Goal: Task Accomplishment & Management: Use online tool/utility

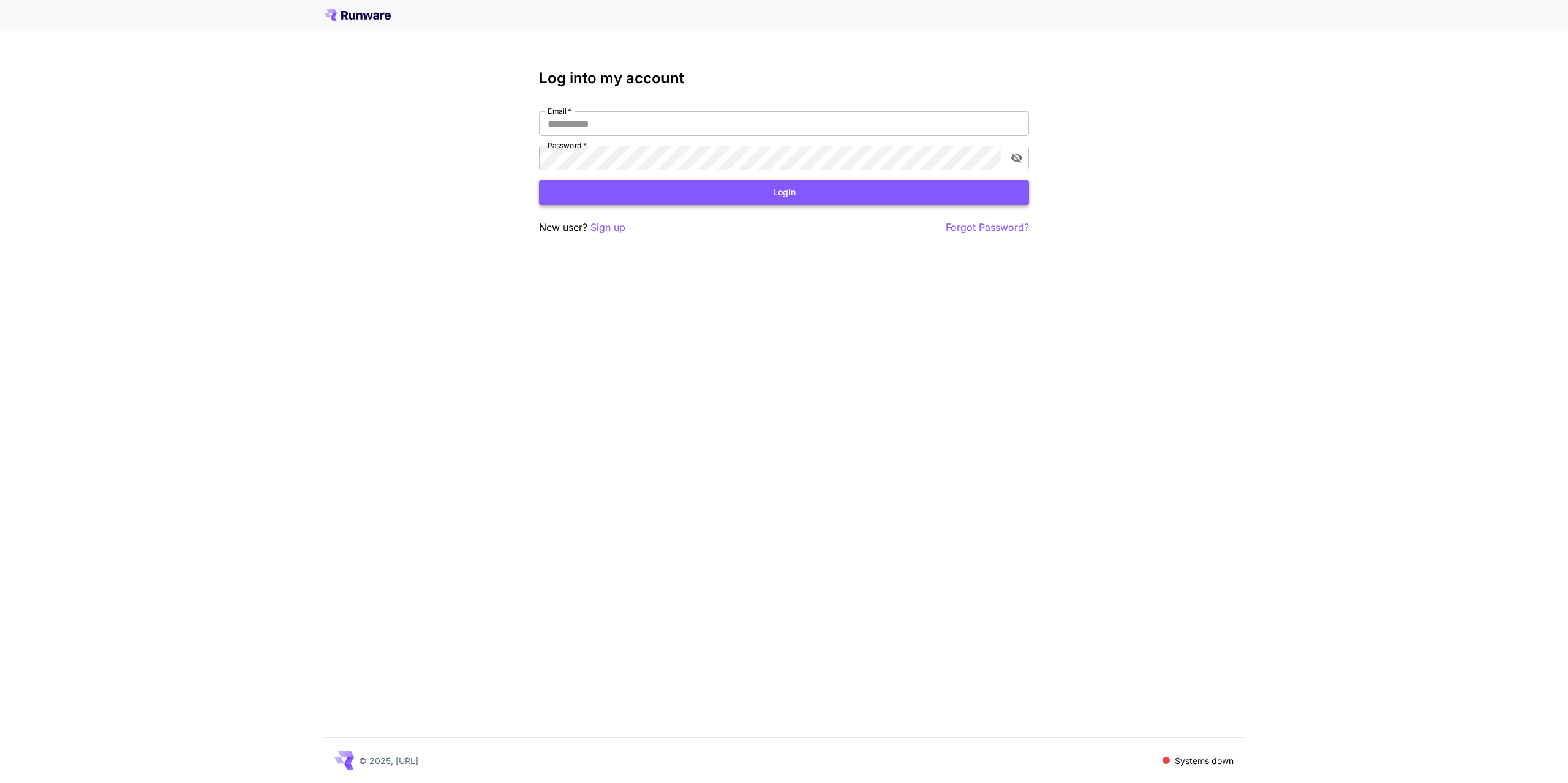
type input "**********"
click at [715, 195] on button "Login" at bounding box center [784, 193] width 490 height 25
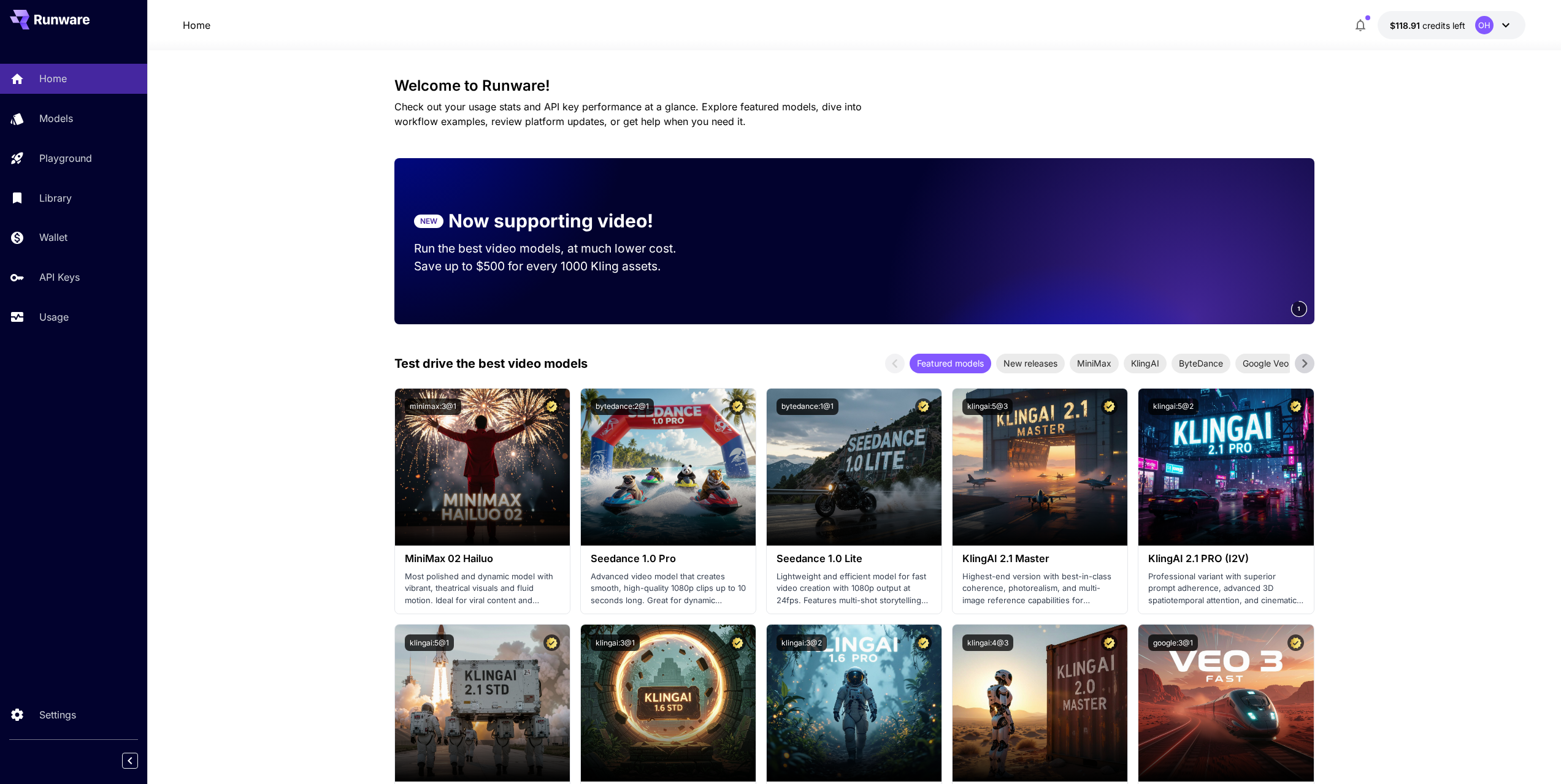
click at [60, 298] on div "Home Models Playground Library Wallet API Keys Usage" at bounding box center [73, 198] width 147 height 268
click at [60, 314] on p "Usage" at bounding box center [56, 317] width 29 height 15
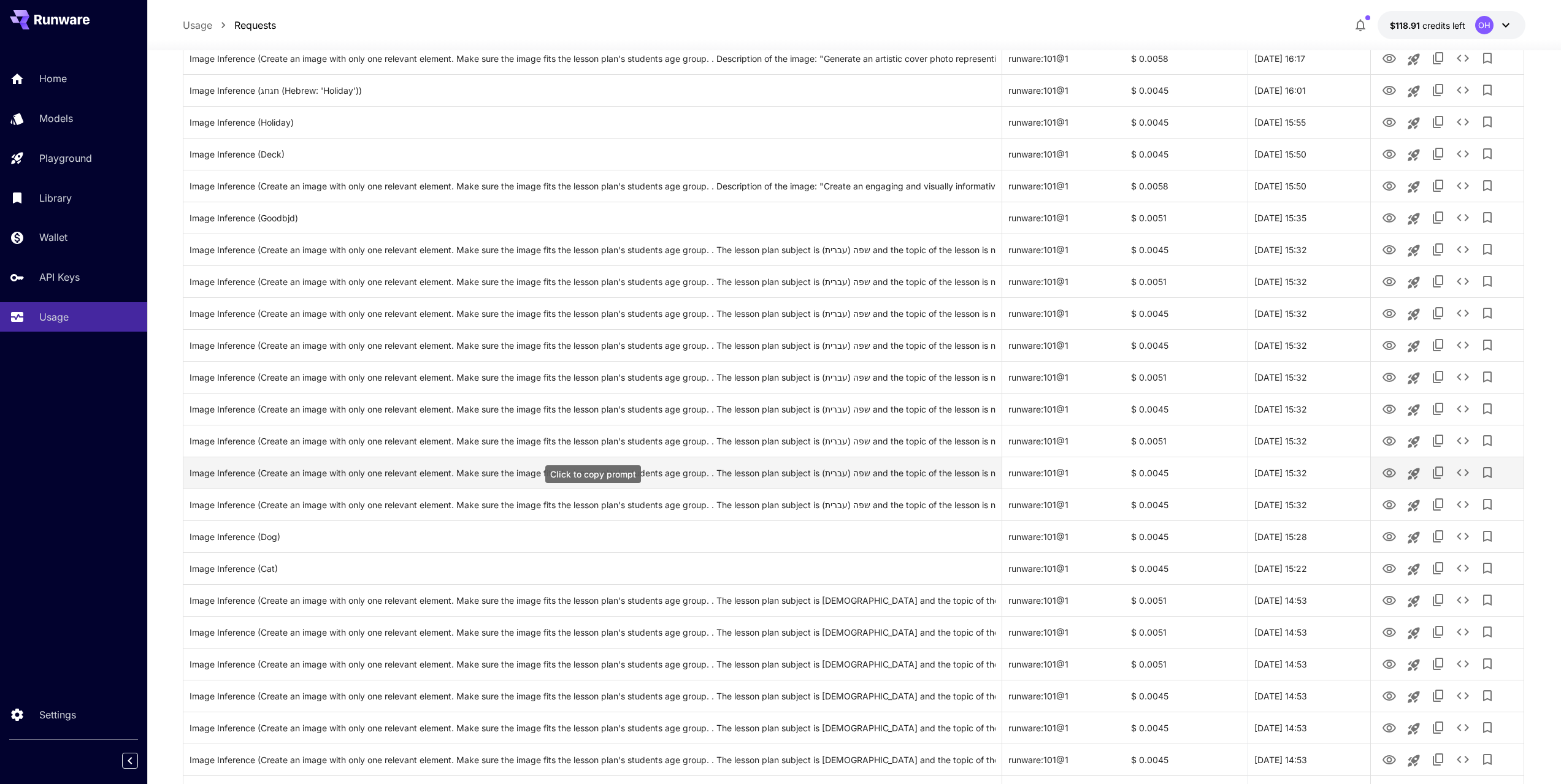
scroll to position [552, 0]
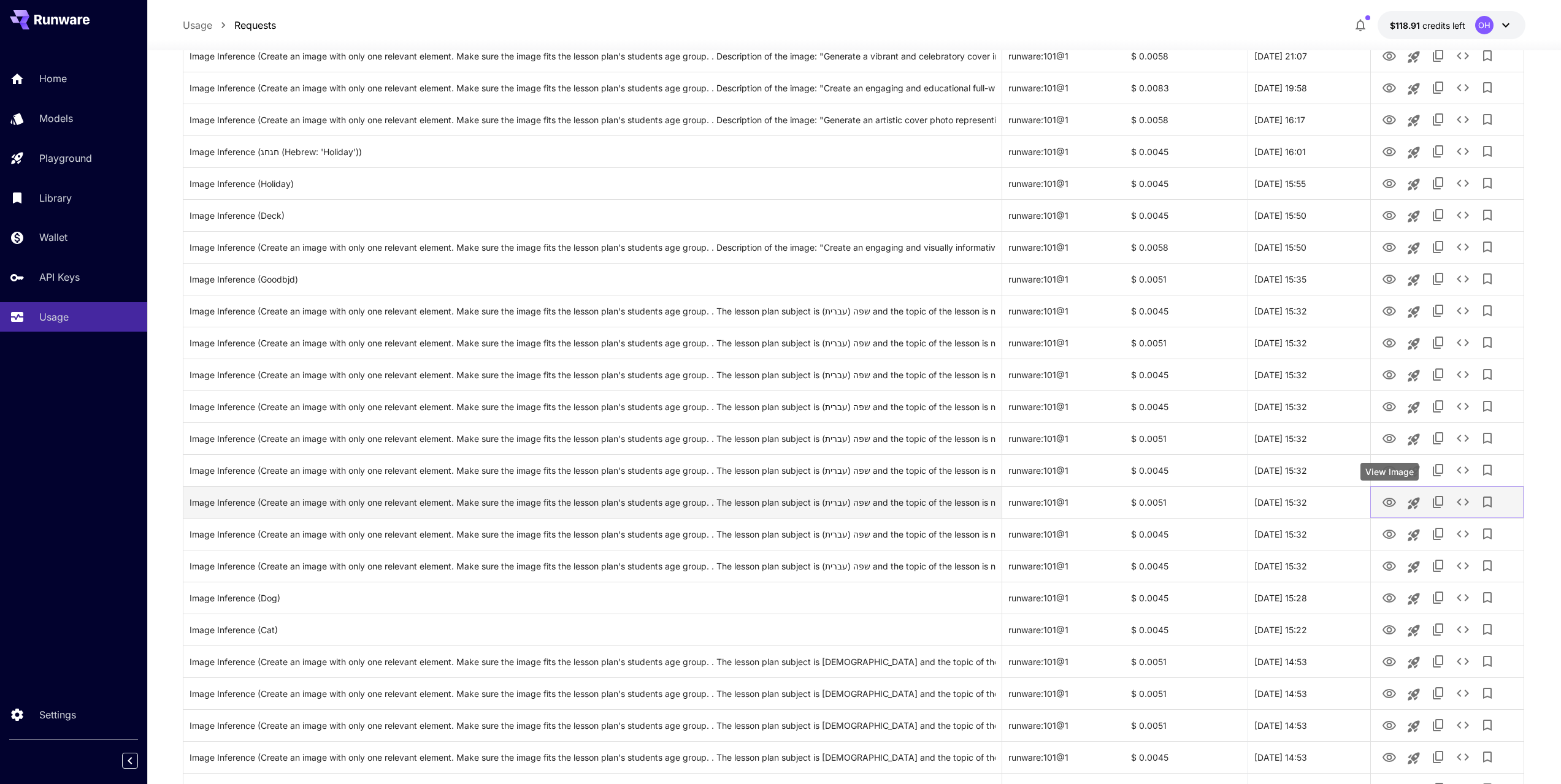
click at [1388, 500] on icon "View Image" at bounding box center [1389, 503] width 15 height 15
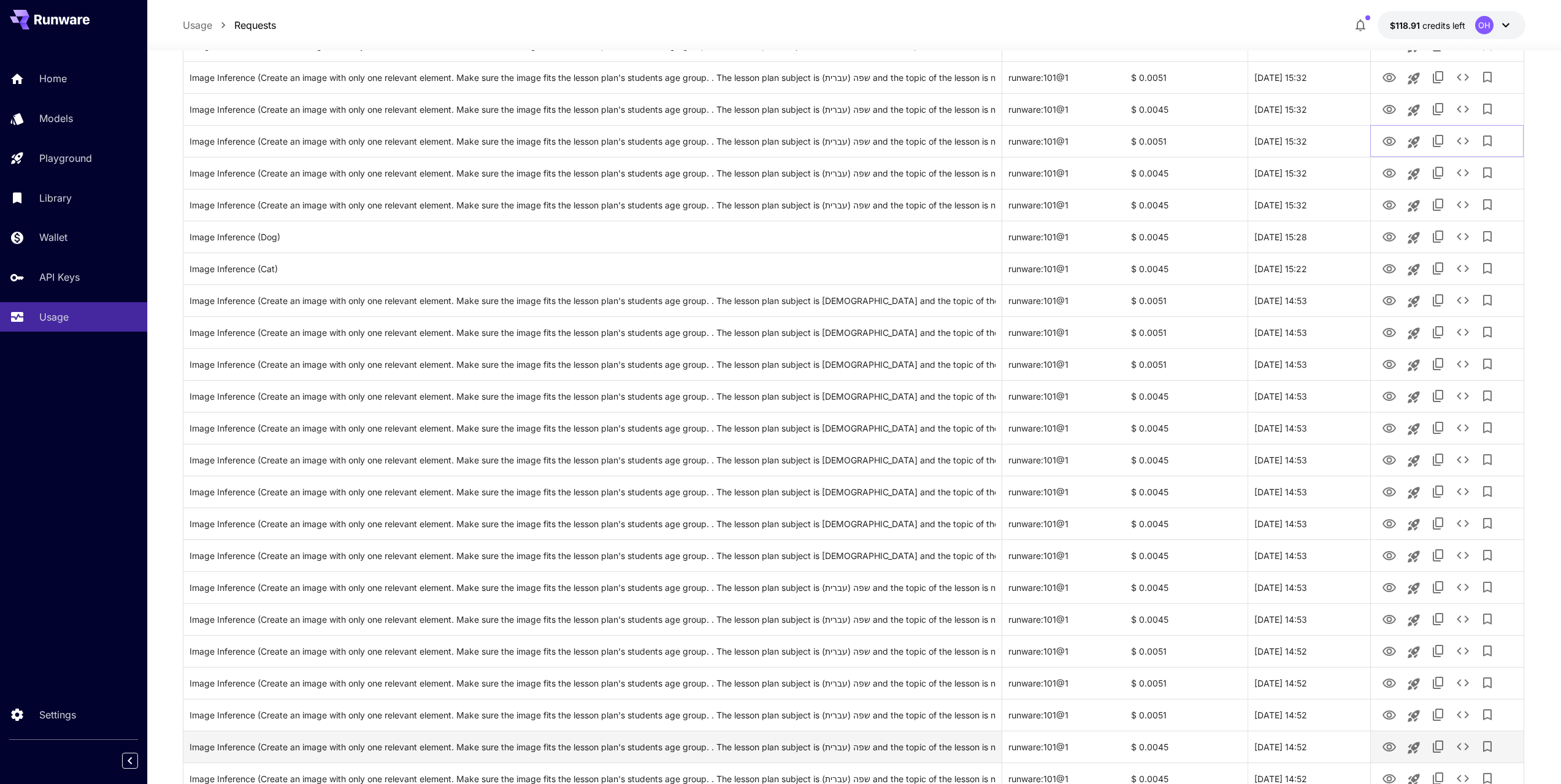
scroll to position [1121, 0]
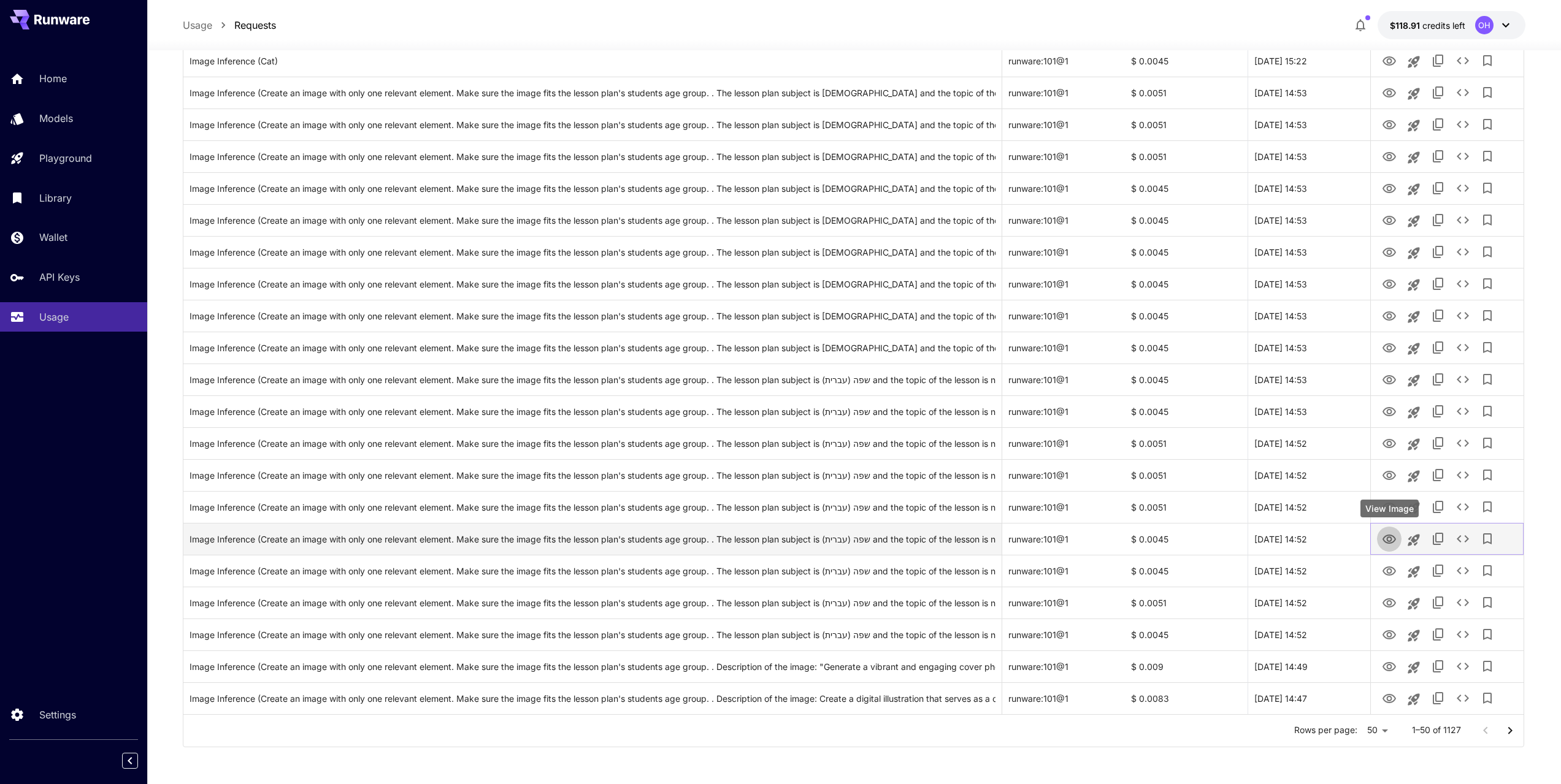
click at [1387, 541] on icon "View Image" at bounding box center [1389, 540] width 15 height 15
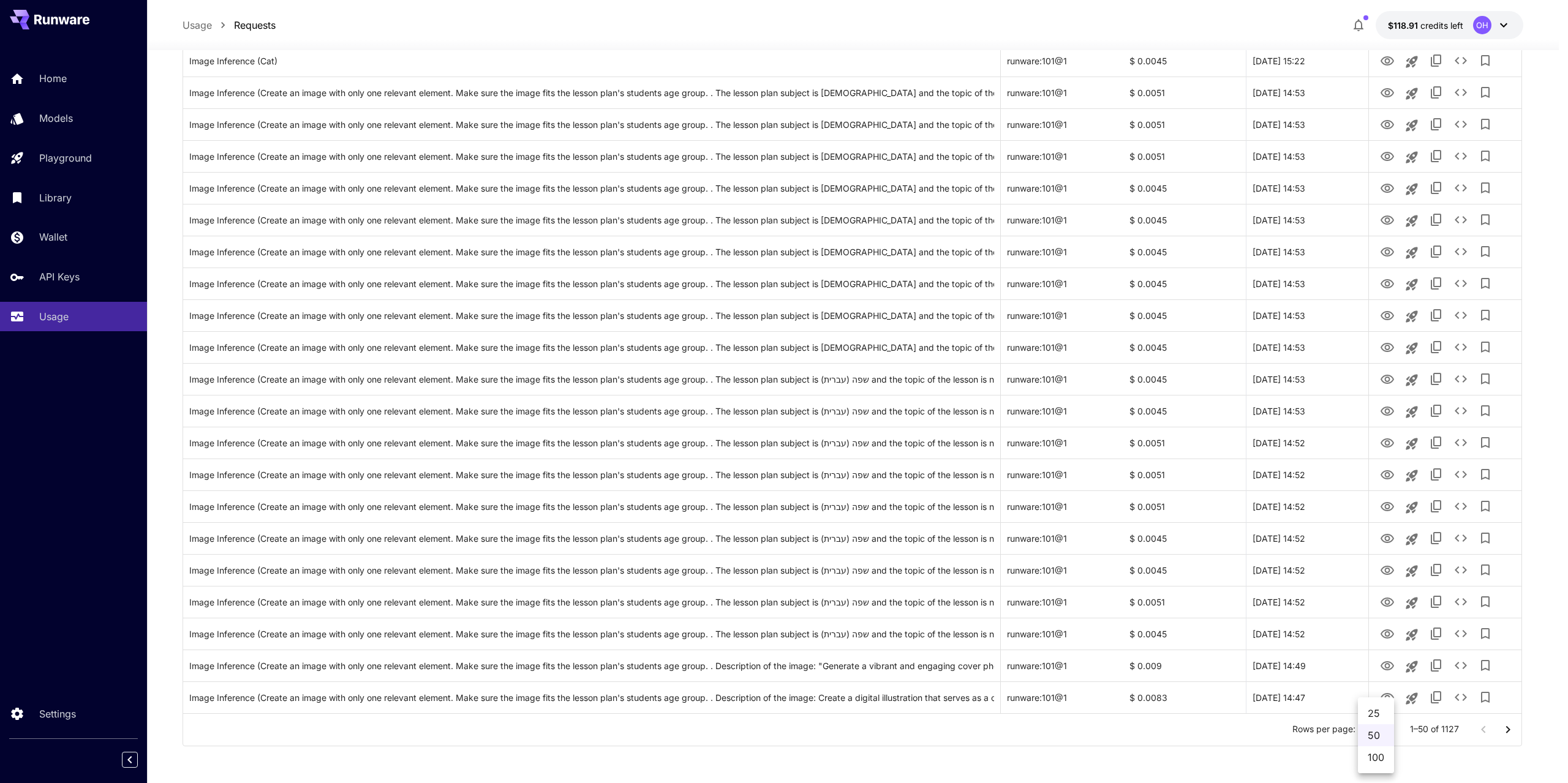
click at [1379, 717] on li "25" at bounding box center [1376, 713] width 37 height 22
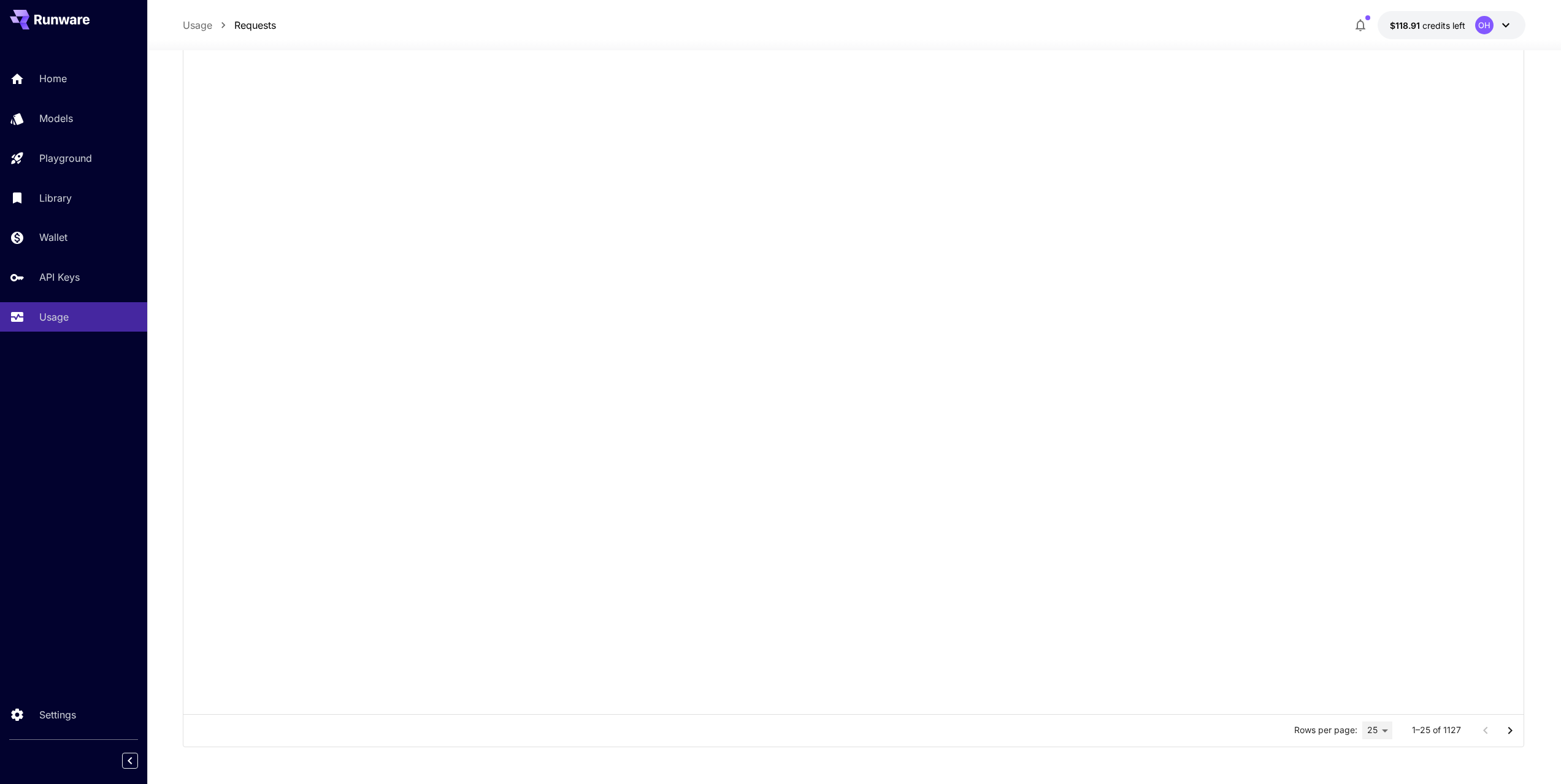
scroll to position [323, 0]
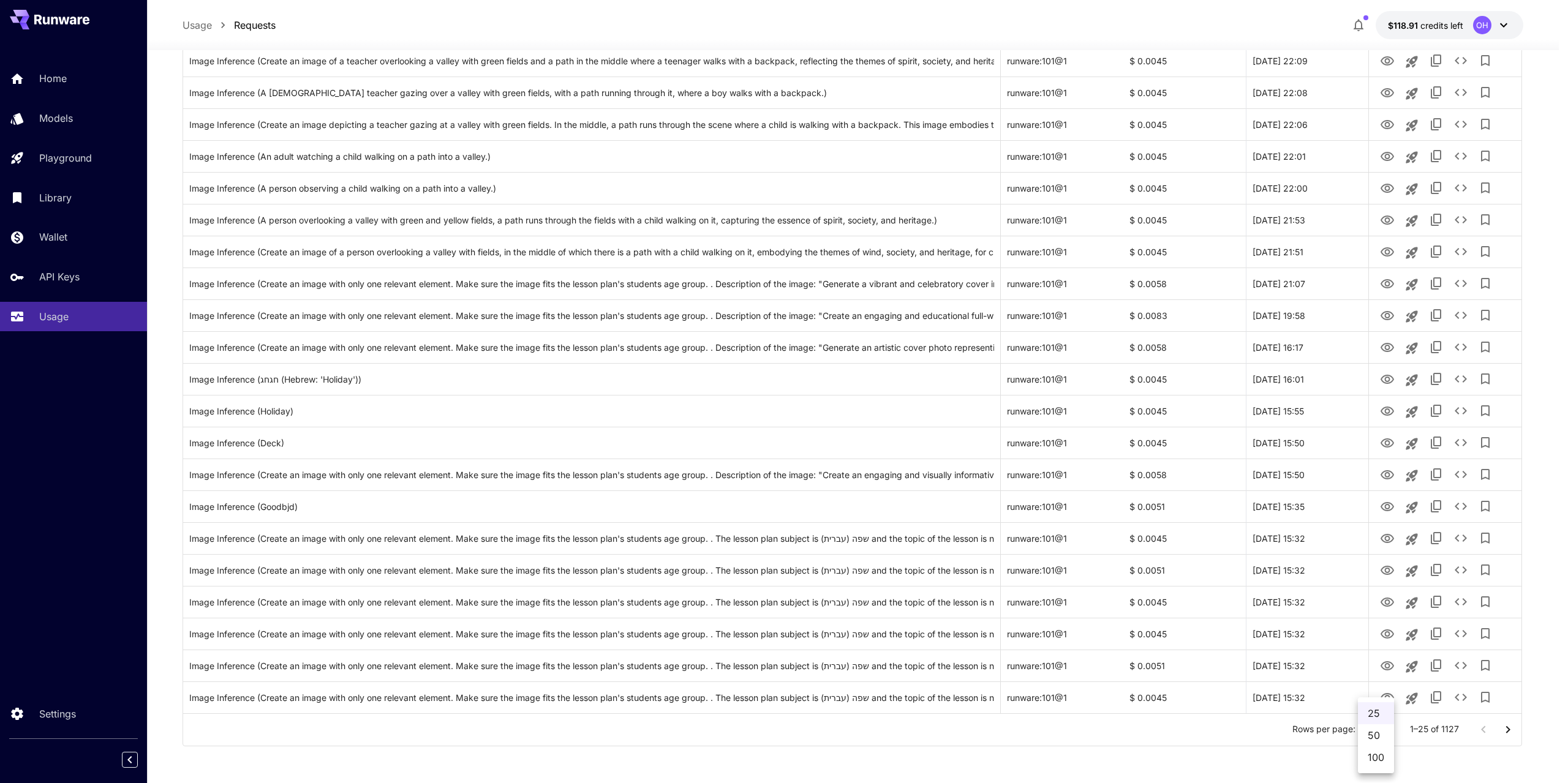
click at [1384, 731] on body "**********" at bounding box center [784, 230] width 1568 height 1106
click at [1377, 754] on li "100" at bounding box center [1376, 757] width 37 height 22
type input "***"
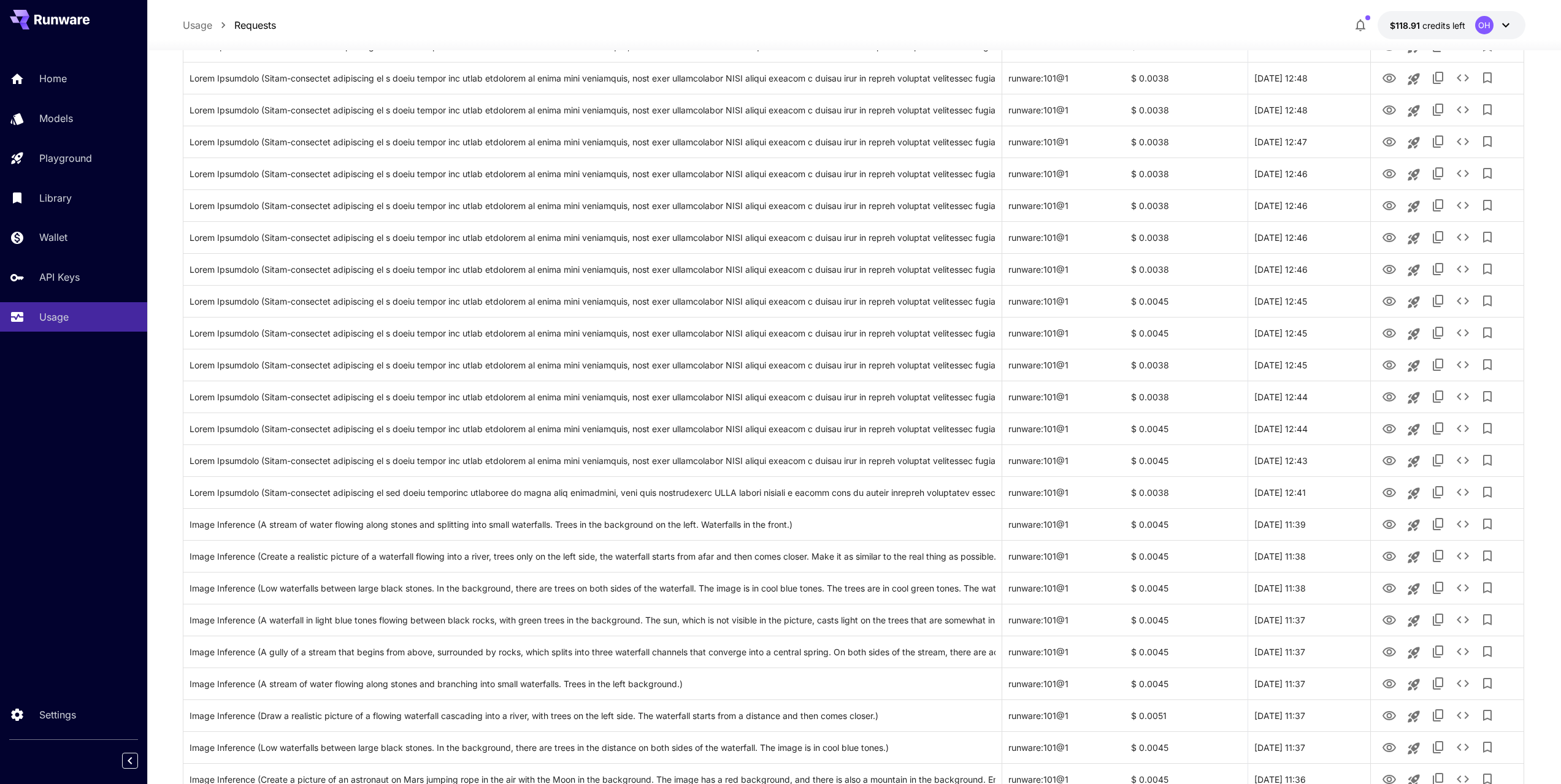
scroll to position [2592, 0]
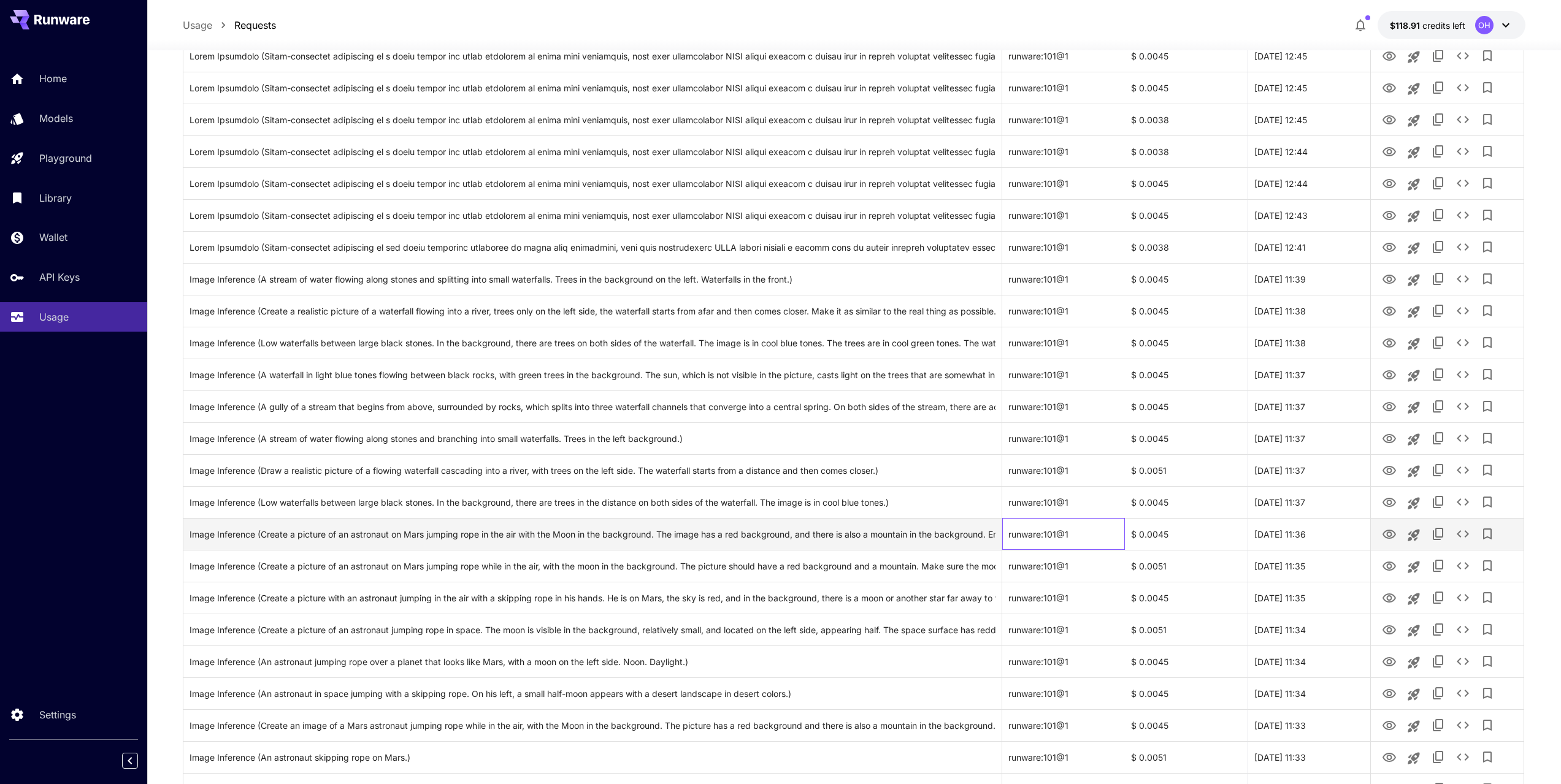
click at [1030, 534] on div "runware:101@1" at bounding box center [1063, 534] width 122 height 32
click at [960, 534] on div "Image Inference (Create a picture of an astronaut on Mars jumping rope in the a…" at bounding box center [593, 535] width 807 height 32
click at [861, 535] on div "Image Inference (Create a picture of an astronaut on Mars jumping rope in the a…" at bounding box center [593, 535] width 807 height 32
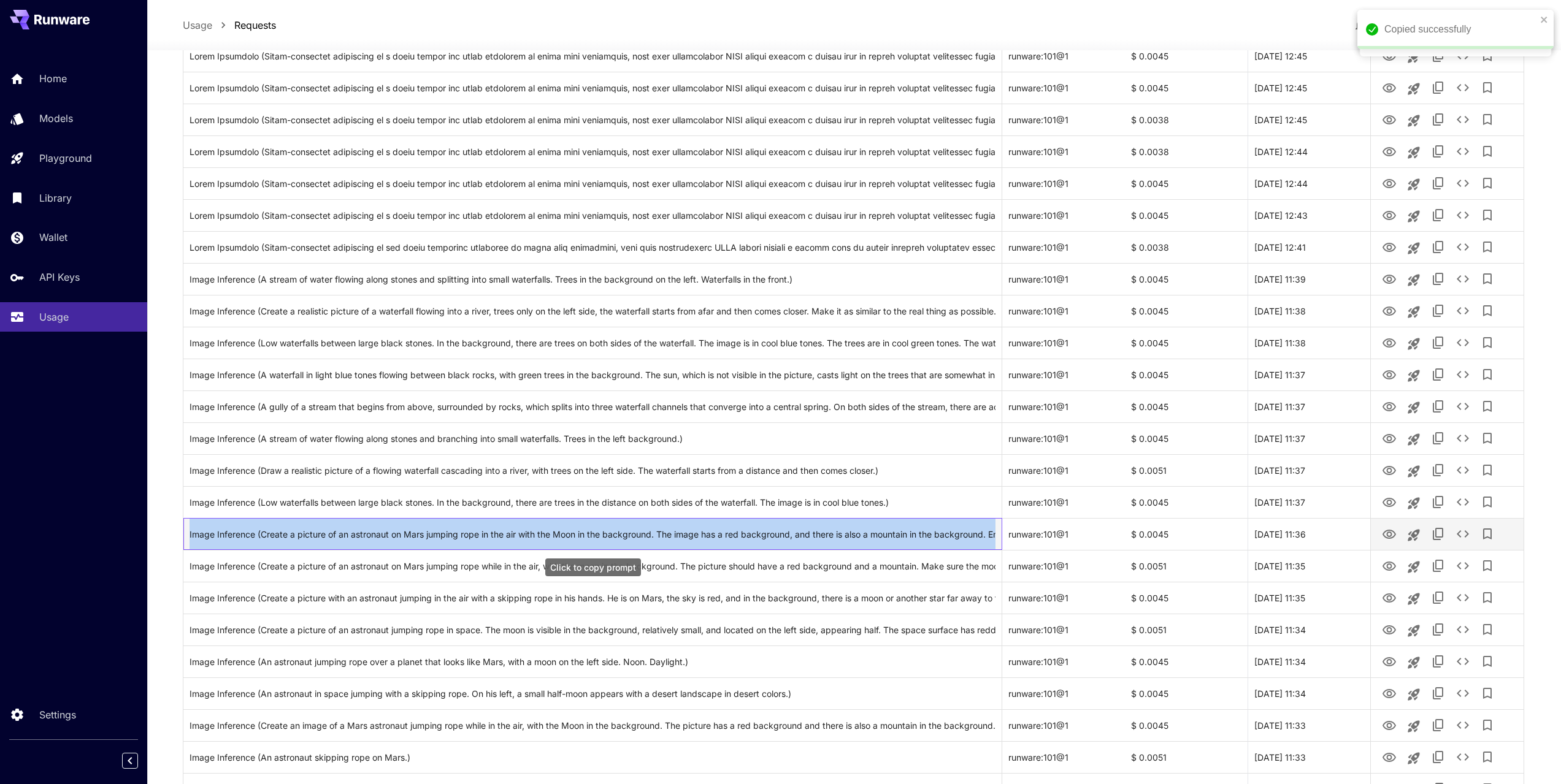
click at [861, 535] on div "Image Inference (Create a picture of an astronaut on Mars jumping rope in the a…" at bounding box center [593, 535] width 807 height 32
click at [1396, 535] on icon "View Image" at bounding box center [1389, 535] width 15 height 15
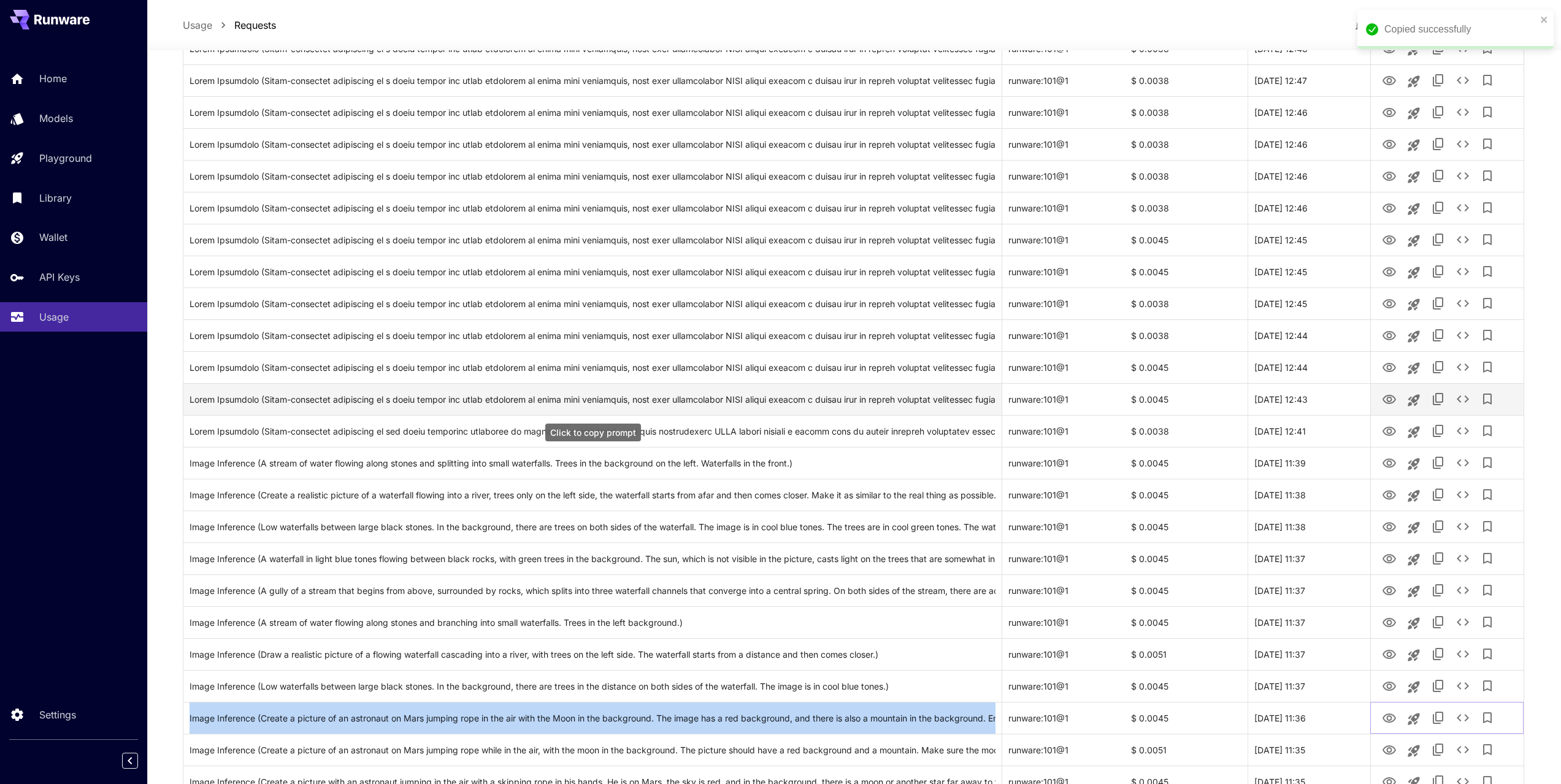
scroll to position [2162, 0]
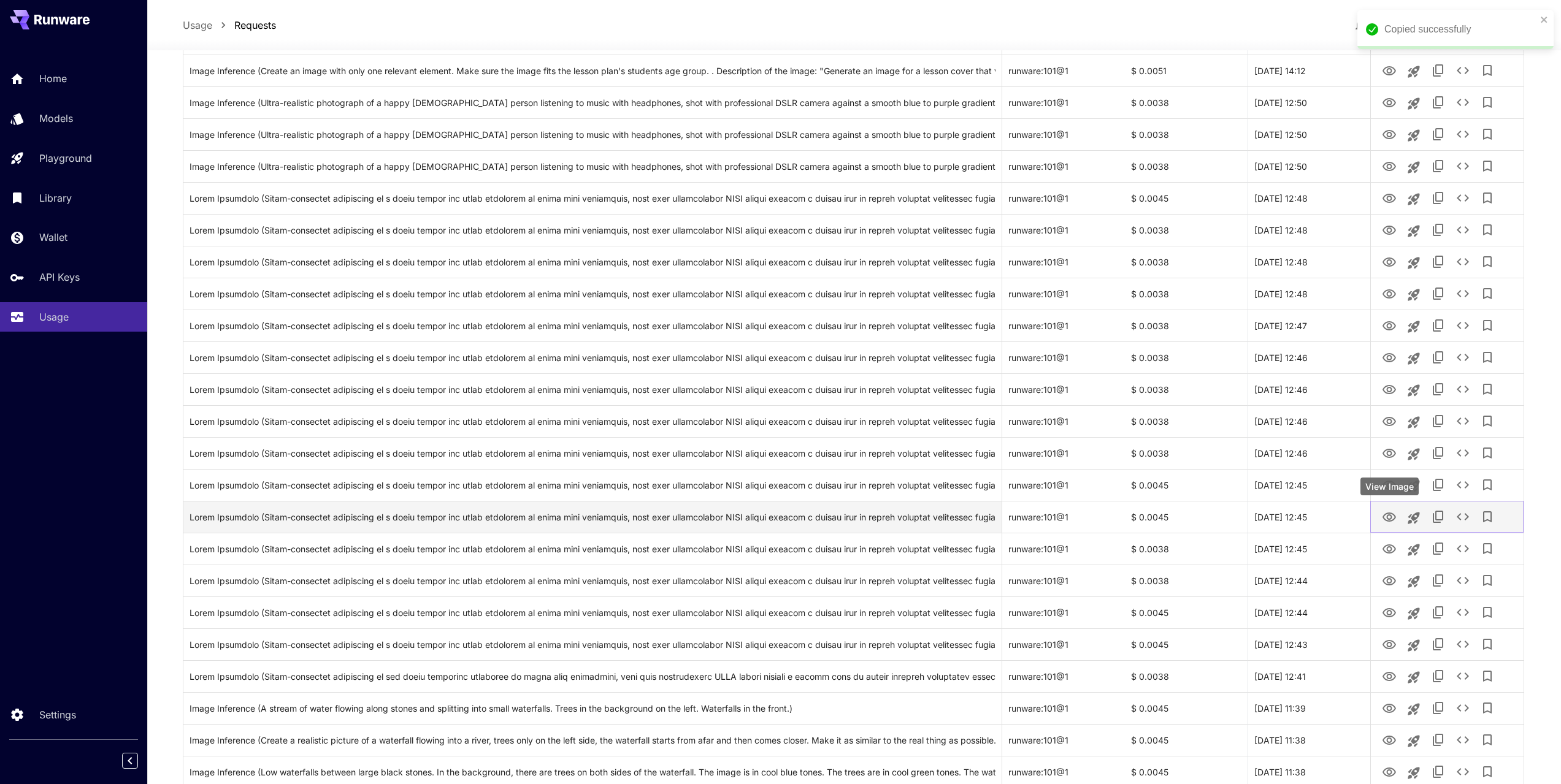
click at [1397, 517] on button "View Image" at bounding box center [1388, 516] width 24 height 25
click at [1388, 513] on icon "View Image" at bounding box center [1389, 516] width 13 height 9
